Goal: Transaction & Acquisition: Purchase product/service

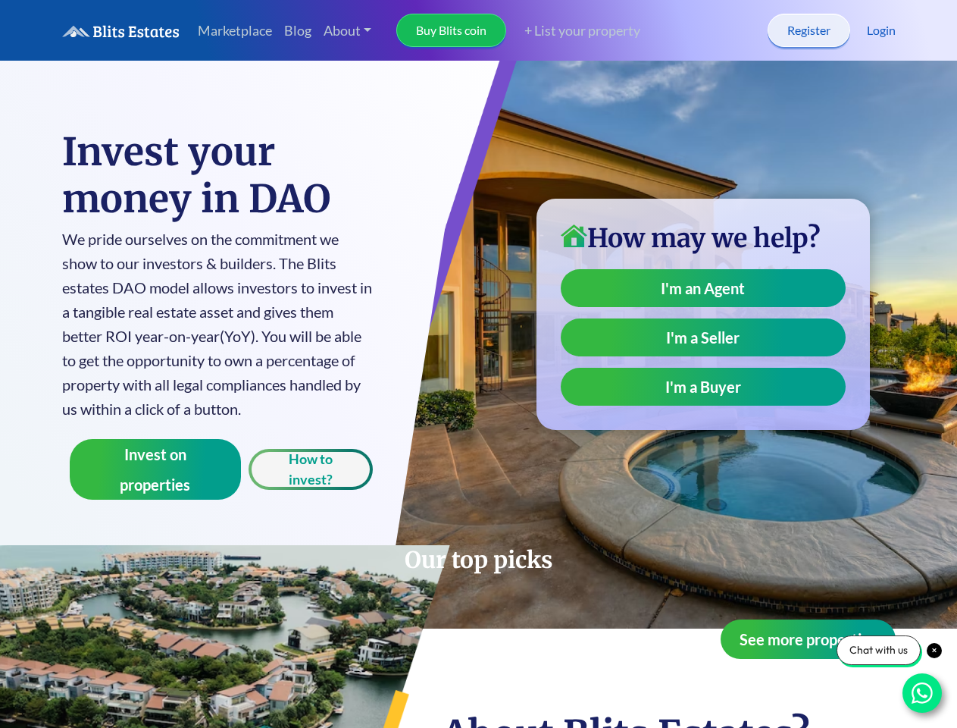
click at [348, 30] on link "About" at bounding box center [348, 30] width 61 height 33
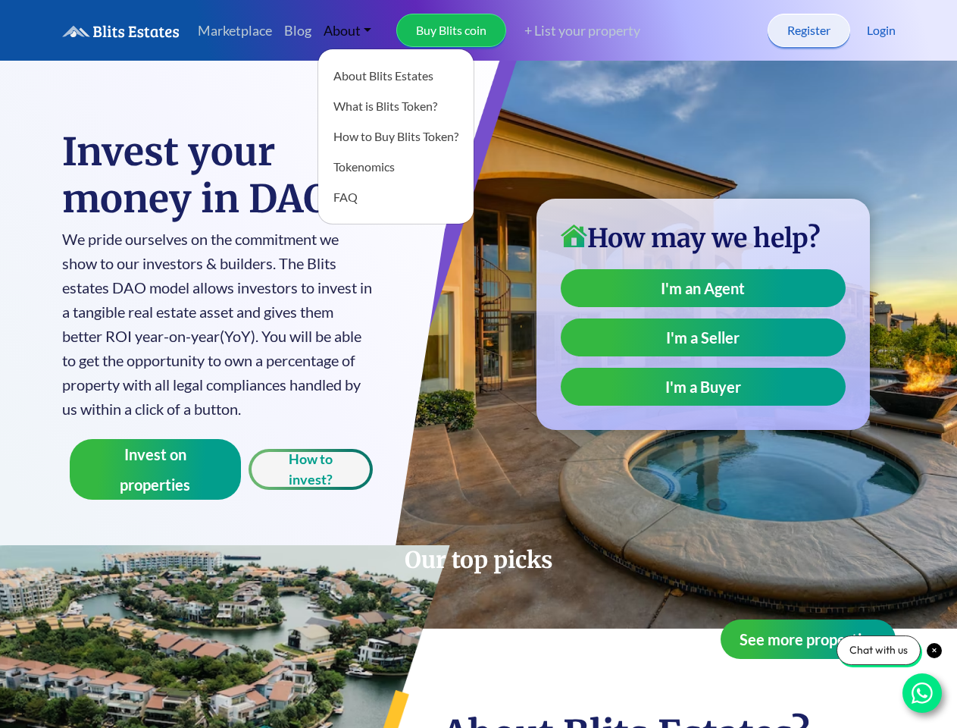
click at [452, 30] on link "Buy Blits coin" at bounding box center [451, 30] width 110 height 33
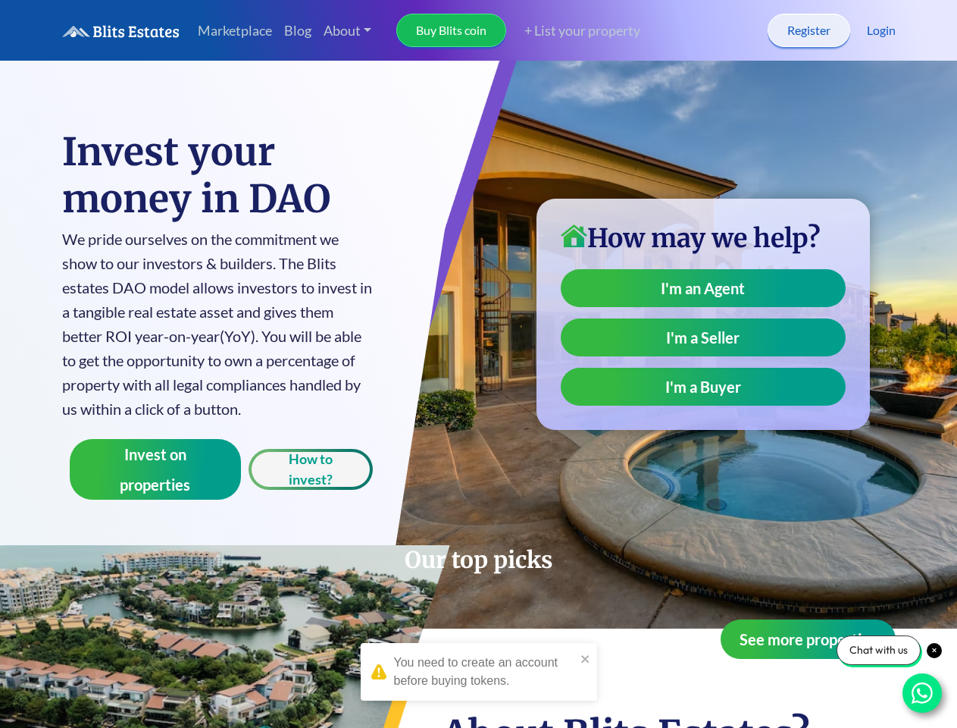
click at [576, 30] on link "+ List your property" at bounding box center [573, 30] width 134 height 20
click at [155, 469] on button "Invest on properties" at bounding box center [156, 469] width 172 height 61
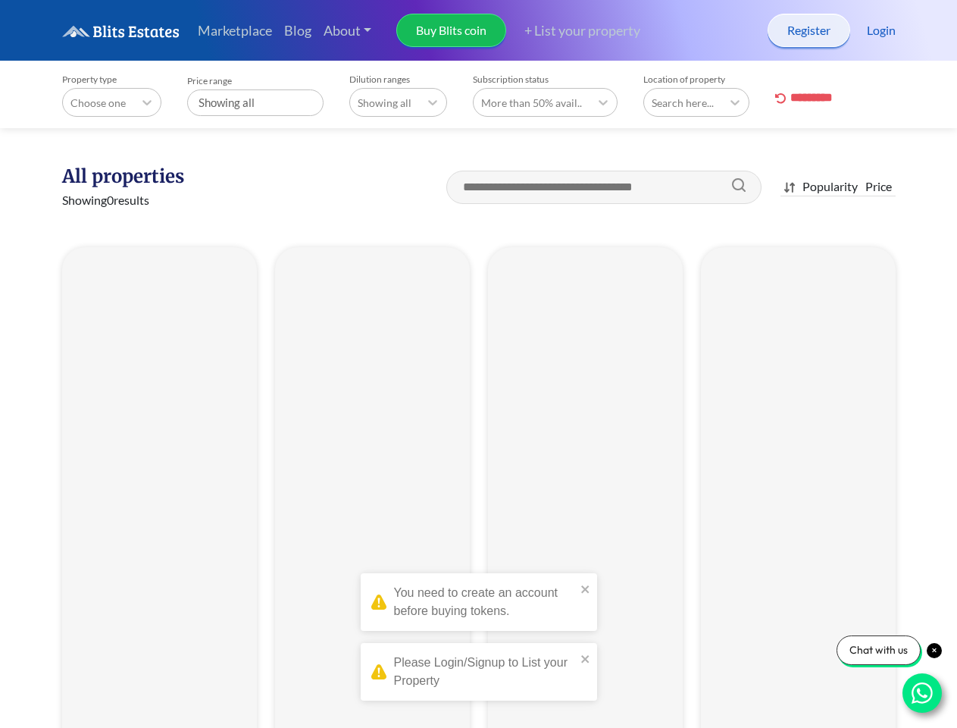
click at [311, 469] on section at bounding box center [478, 620] width 957 height 822
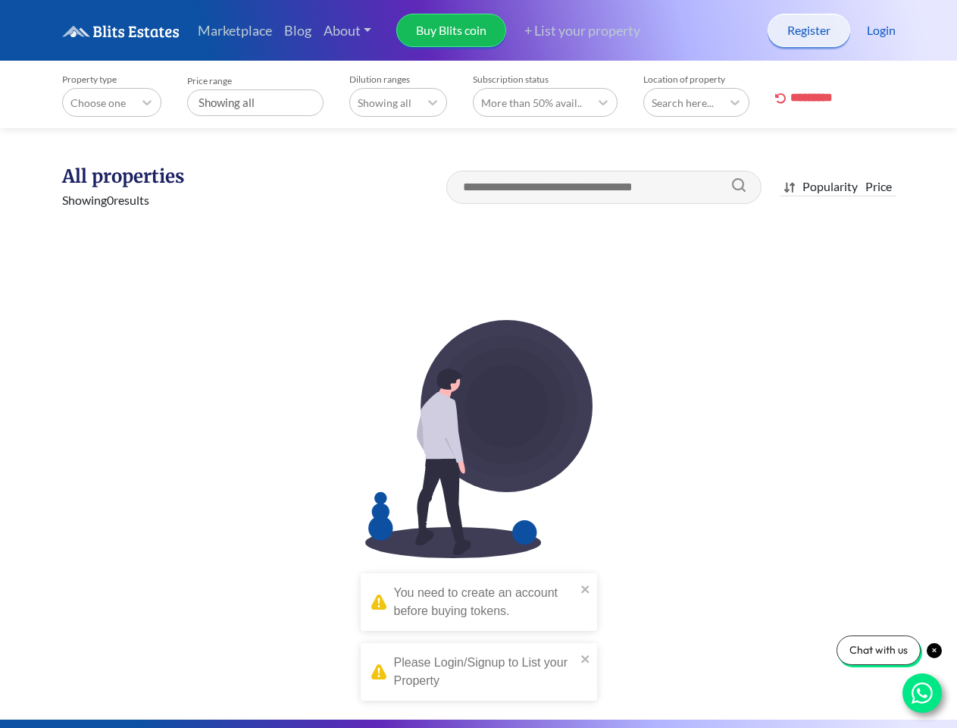
click at [479, 596] on div "You need to create an account before buying tokens." at bounding box center [485, 602] width 182 height 36
